Goal: Check status

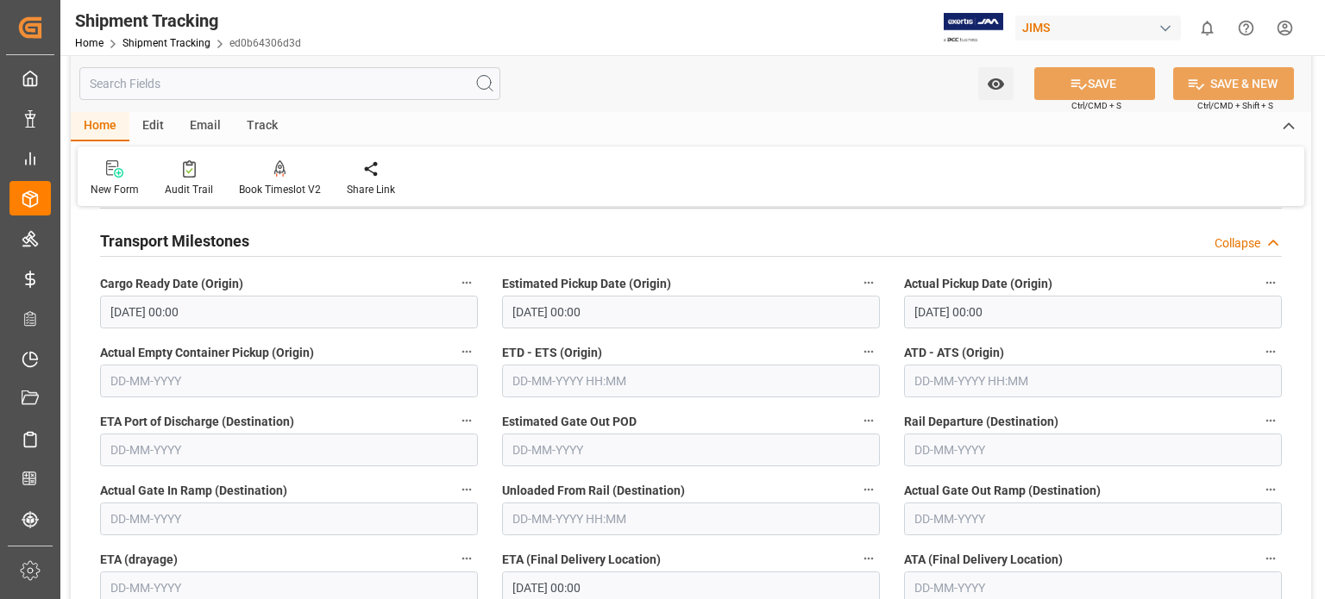
scroll to position [1006, 0]
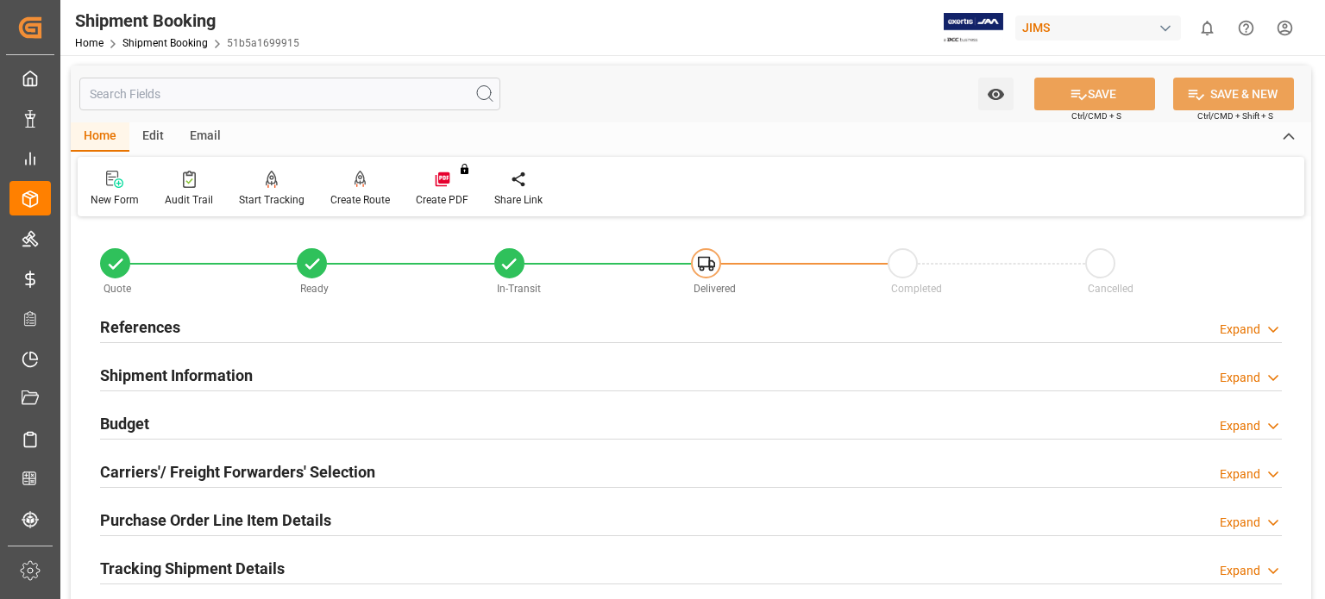
scroll to position [694, 0]
